Goal: Transaction & Acquisition: Obtain resource

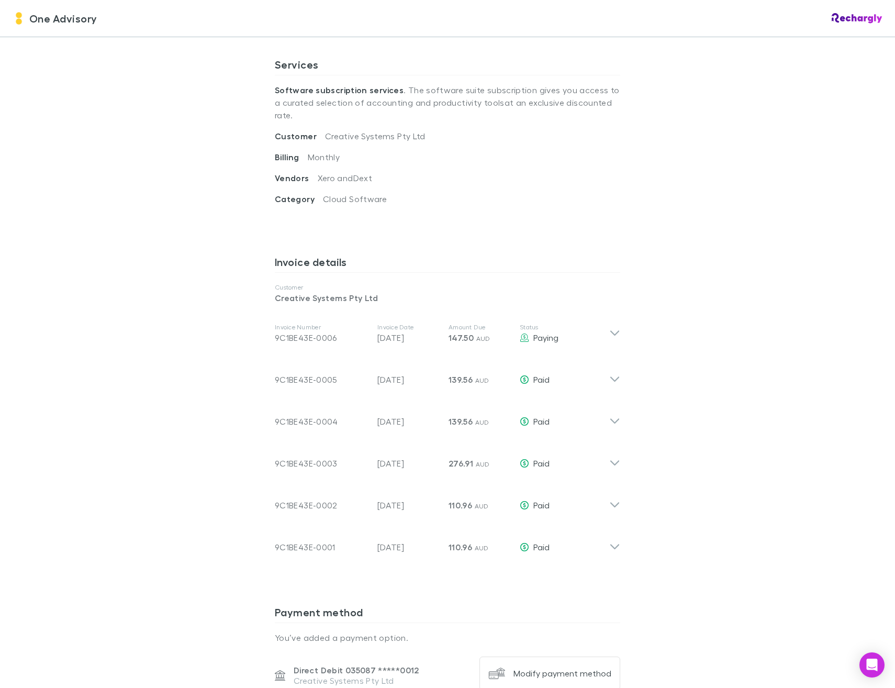
scroll to position [366, 0]
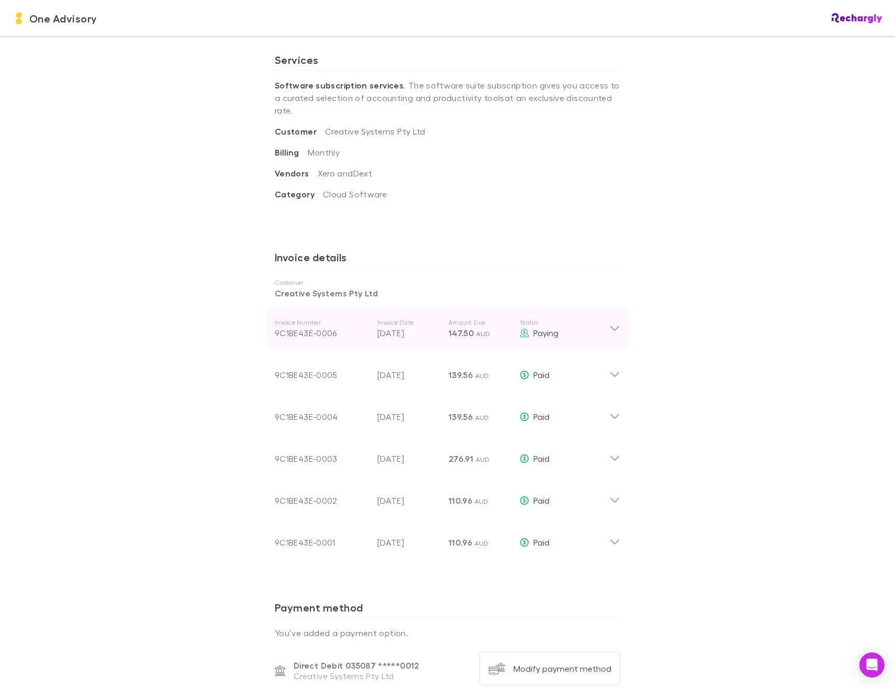
click at [599, 318] on p "Status" at bounding box center [564, 322] width 89 height 8
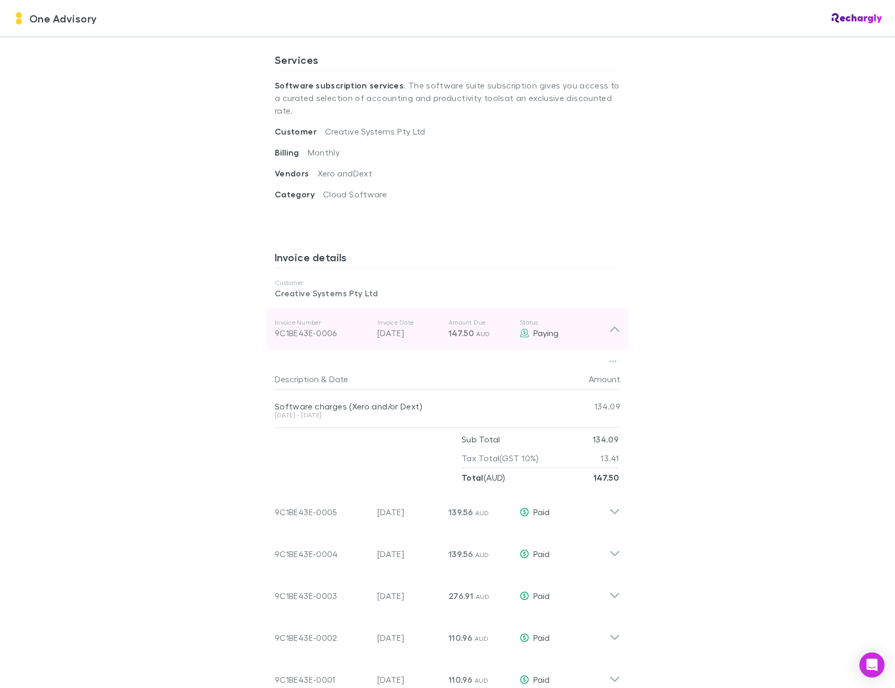
click at [304, 327] on div "9C1BE43E-0006" at bounding box center [322, 333] width 94 height 13
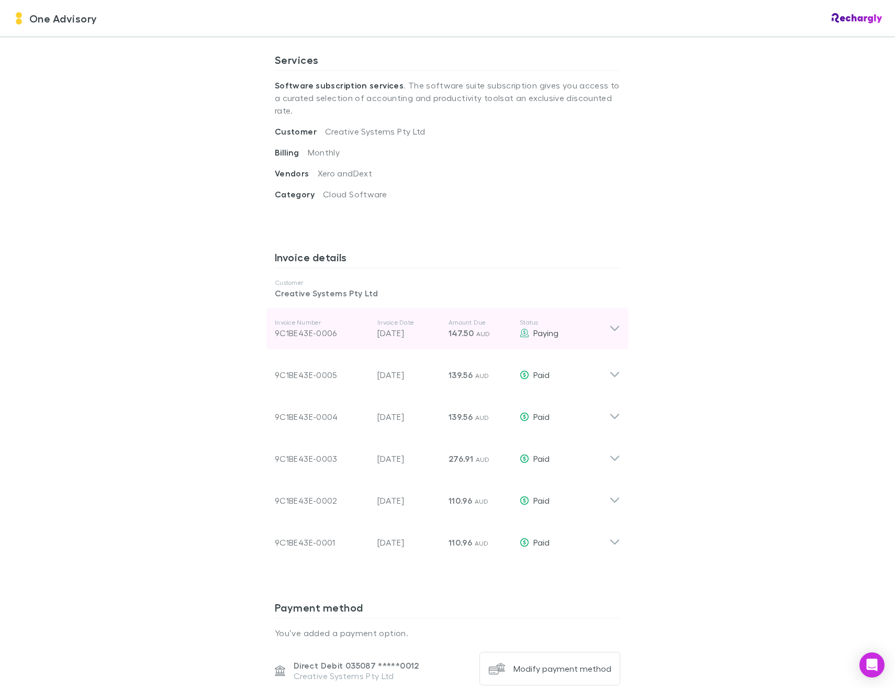
click at [306, 327] on div "9C1BE43E-0006" at bounding box center [322, 333] width 94 height 13
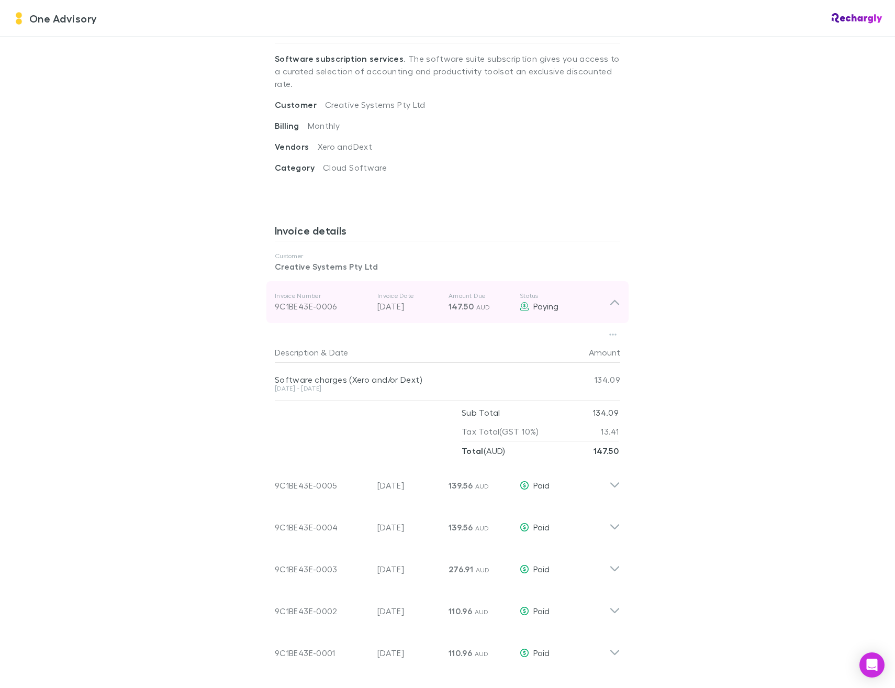
scroll to position [419, 0]
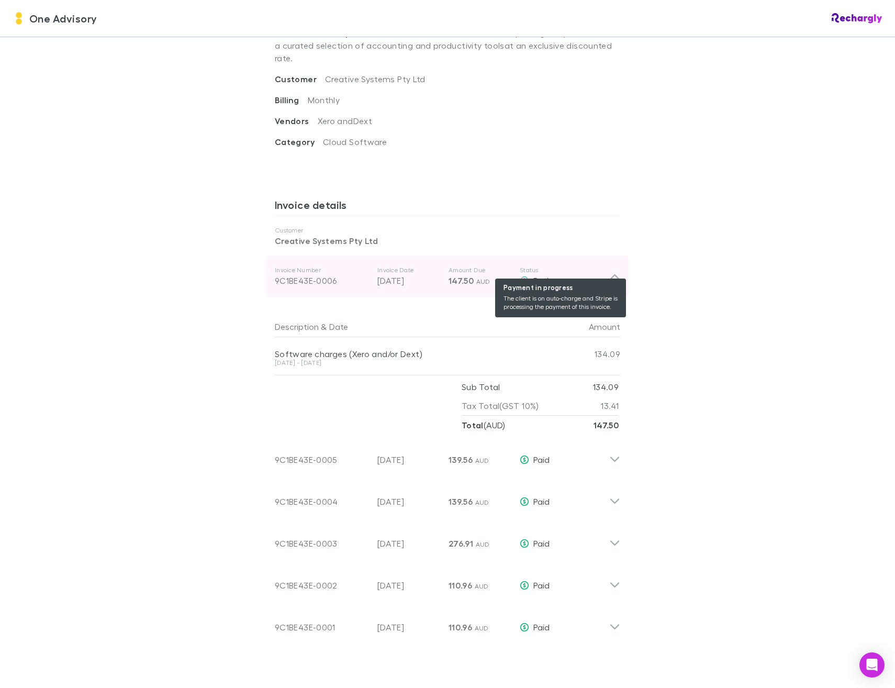
click at [570, 274] on div "Paying" at bounding box center [564, 280] width 89 height 13
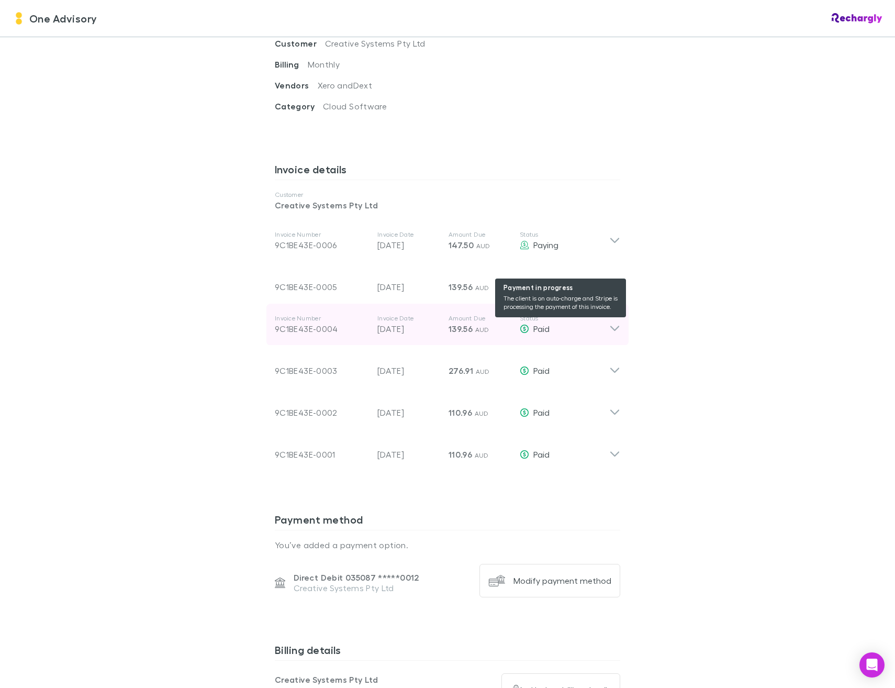
scroll to position [471, 0]
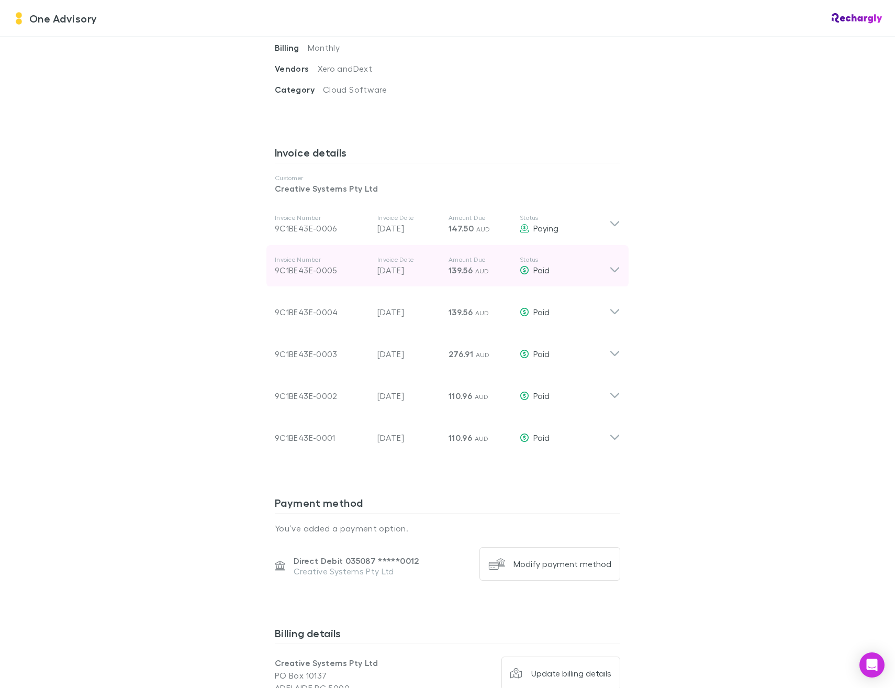
click at [612, 256] on icon at bounding box center [614, 265] width 11 height 21
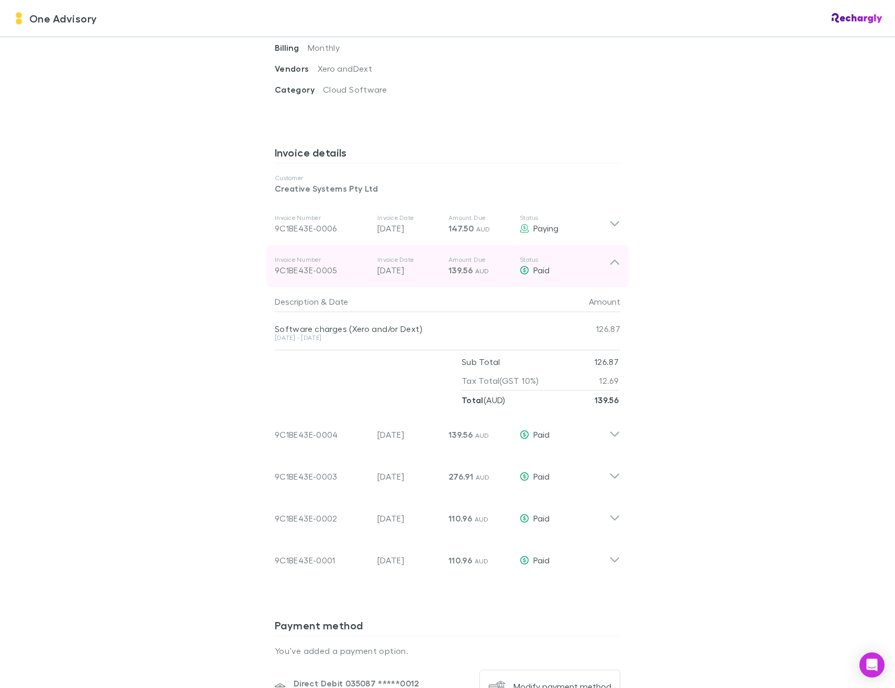
click at [311, 264] on div "9C1BE43E-0005" at bounding box center [322, 270] width 94 height 13
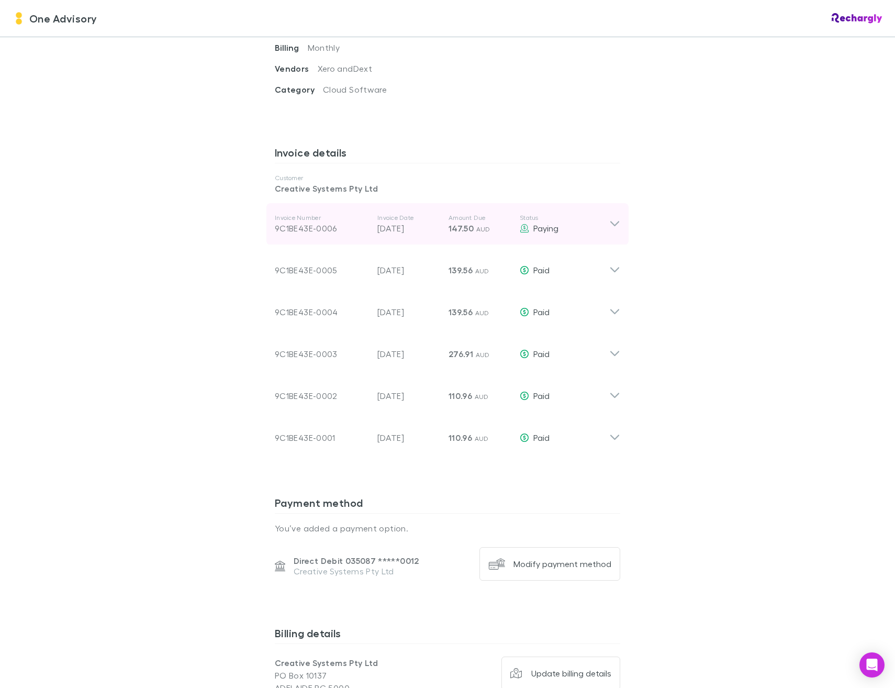
click at [312, 222] on div "9C1BE43E-0006" at bounding box center [322, 228] width 94 height 13
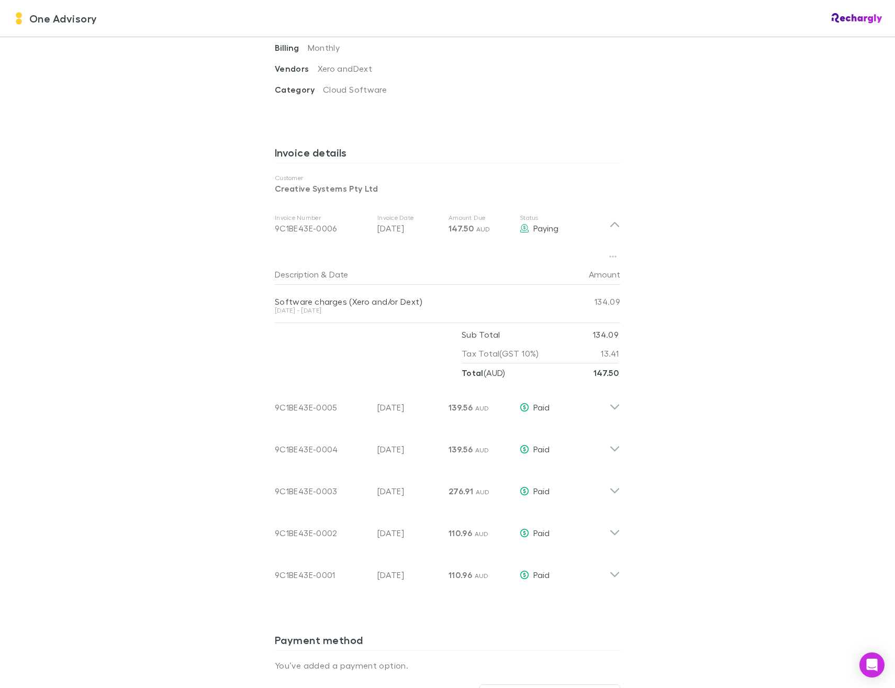
drag, startPoint x: 312, startPoint y: 215, endPoint x: 197, endPoint y: 237, distance: 117.8
click at [197, 237] on div "One Advisory One Advisory Software subscriptions agreement One Advisory has par…" at bounding box center [447, 344] width 895 height 688
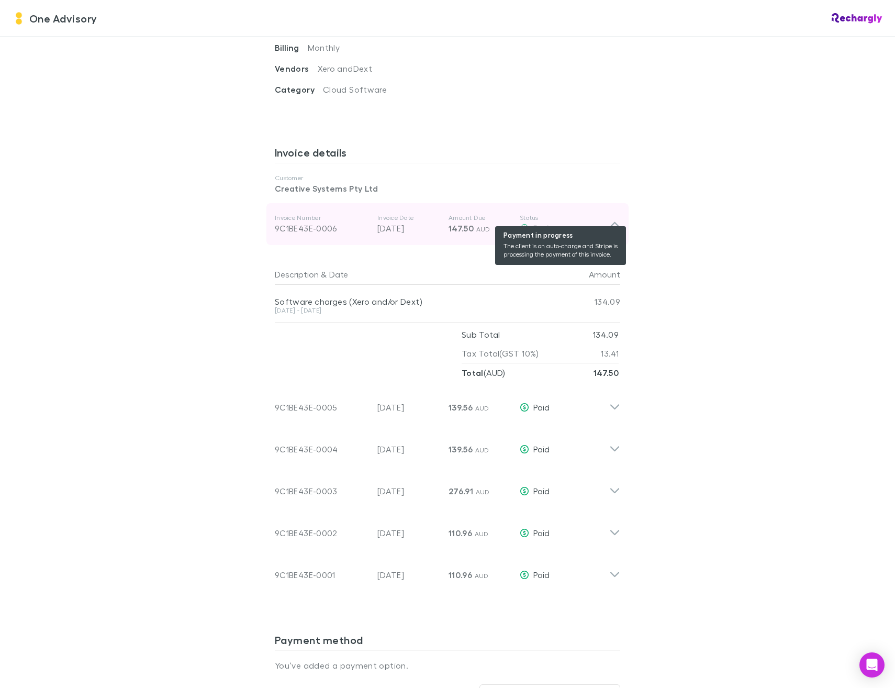
click at [538, 223] on span "Paying" at bounding box center [545, 228] width 25 height 10
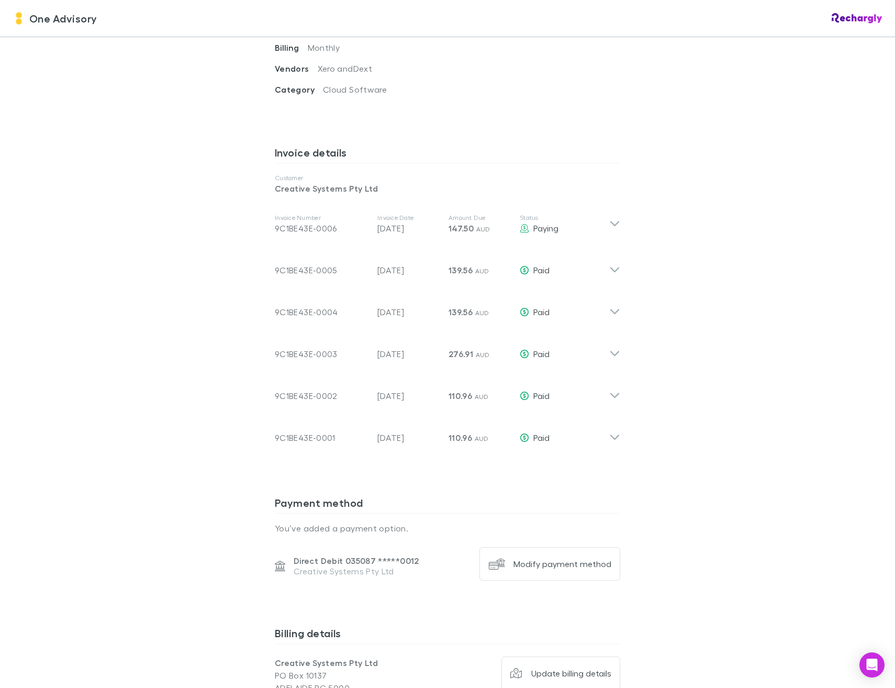
click at [44, 25] on span "One Advisory" at bounding box center [63, 18] width 68 height 16
click at [50, 18] on span "One Advisory" at bounding box center [63, 18] width 68 height 16
click at [20, 24] on img at bounding box center [19, 18] width 13 height 13
click at [850, 26] on div "One Advisory" at bounding box center [447, 18] width 895 height 37
click at [850, 19] on img at bounding box center [857, 18] width 51 height 10
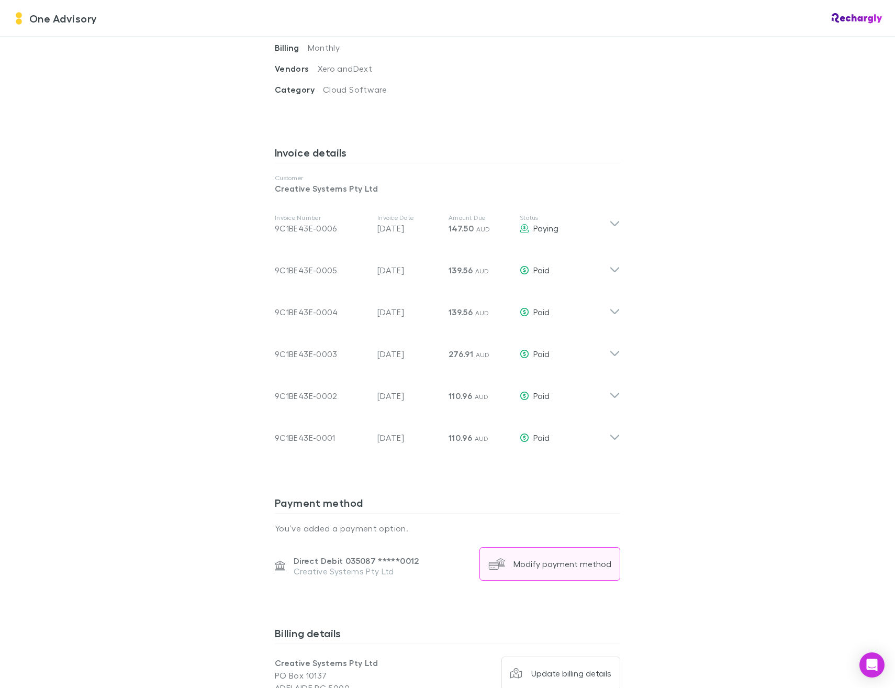
click at [550, 558] on div "Modify payment method" at bounding box center [562, 563] width 98 height 10
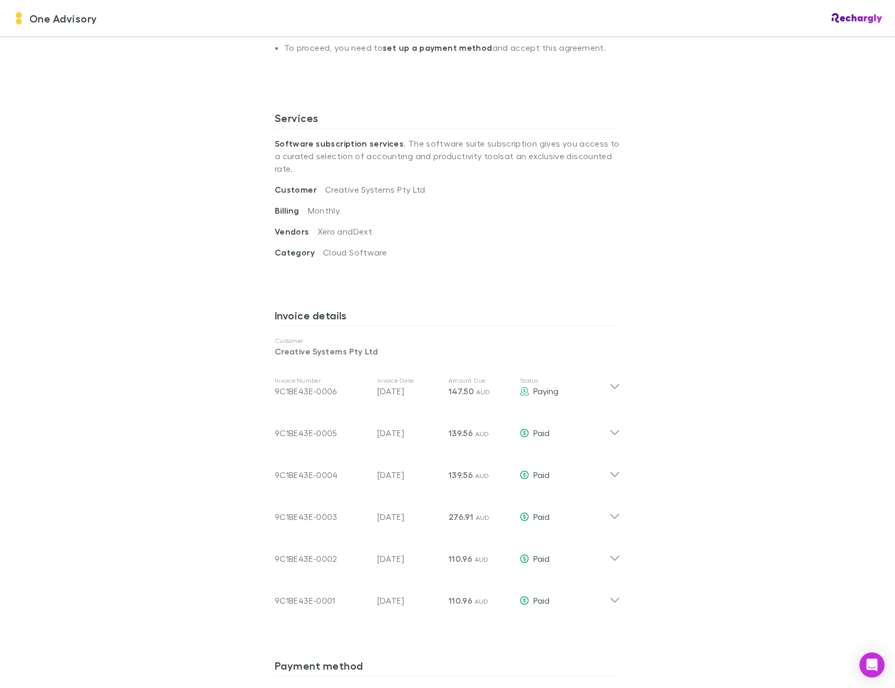
scroll to position [314, 0]
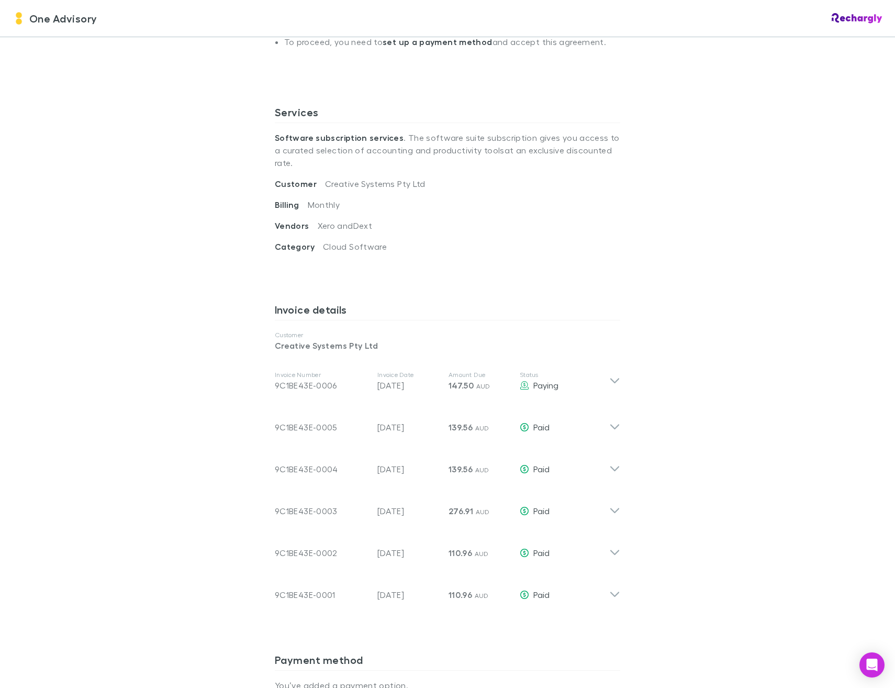
click at [321, 339] on p "Creative Systems Pty Ltd" at bounding box center [447, 345] width 345 height 13
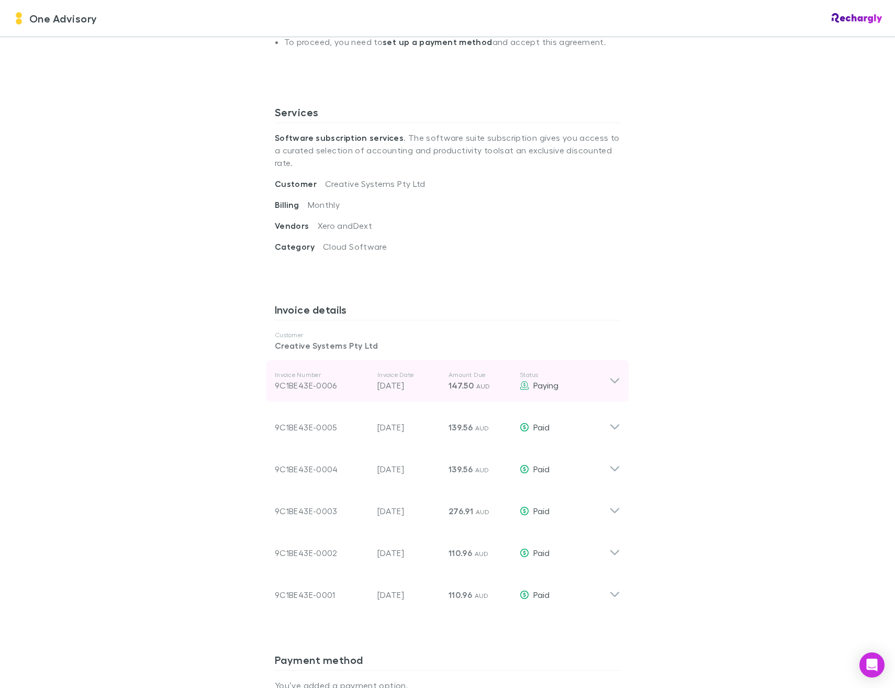
click at [609, 375] on icon at bounding box center [614, 381] width 11 height 13
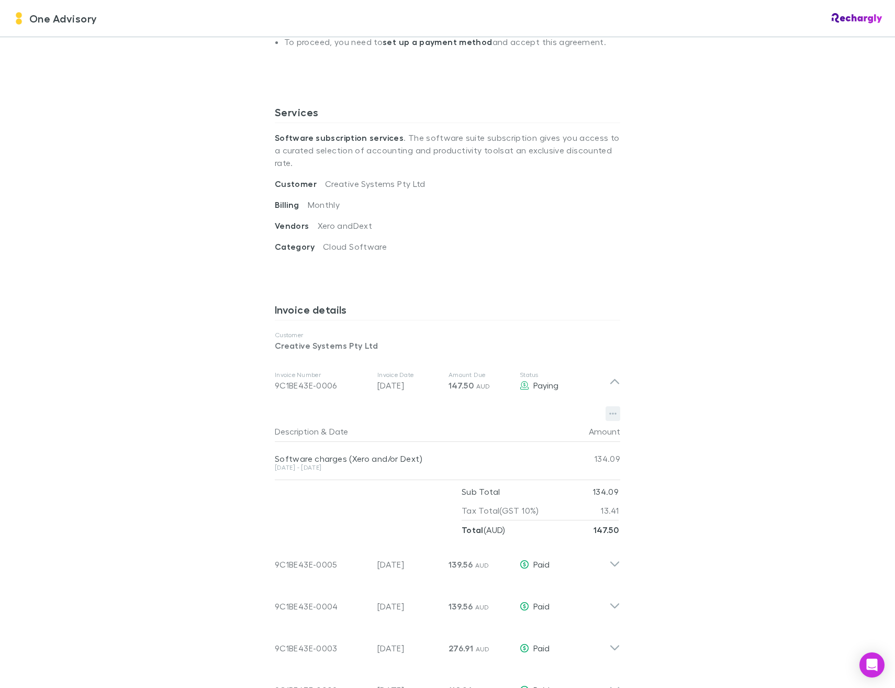
click at [609, 409] on icon "button" at bounding box center [612, 413] width 7 height 8
click at [538, 425] on p "Download PDF" at bounding box center [544, 422] width 127 height 13
